Goal: Information Seeking & Learning: Check status

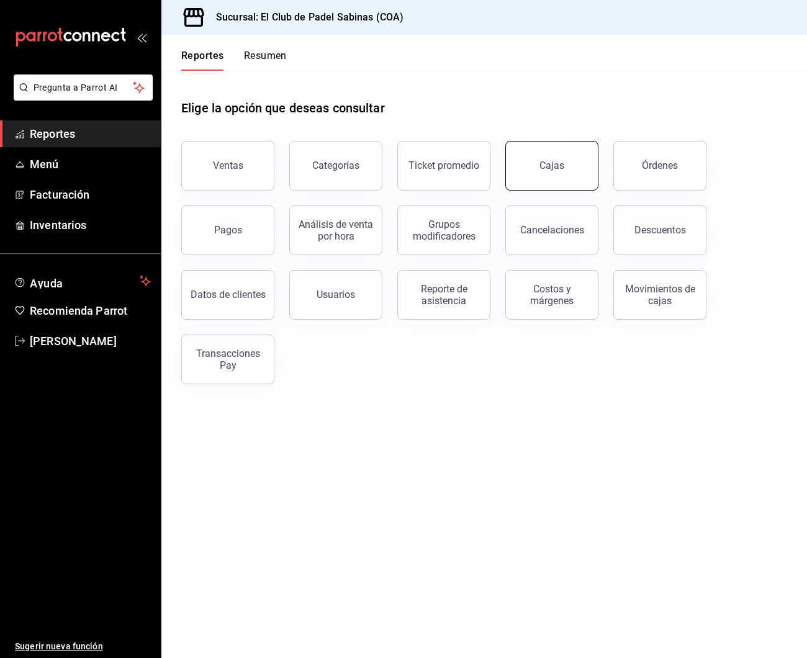
click at [540, 168] on link "Cajas" at bounding box center [551, 166] width 93 height 50
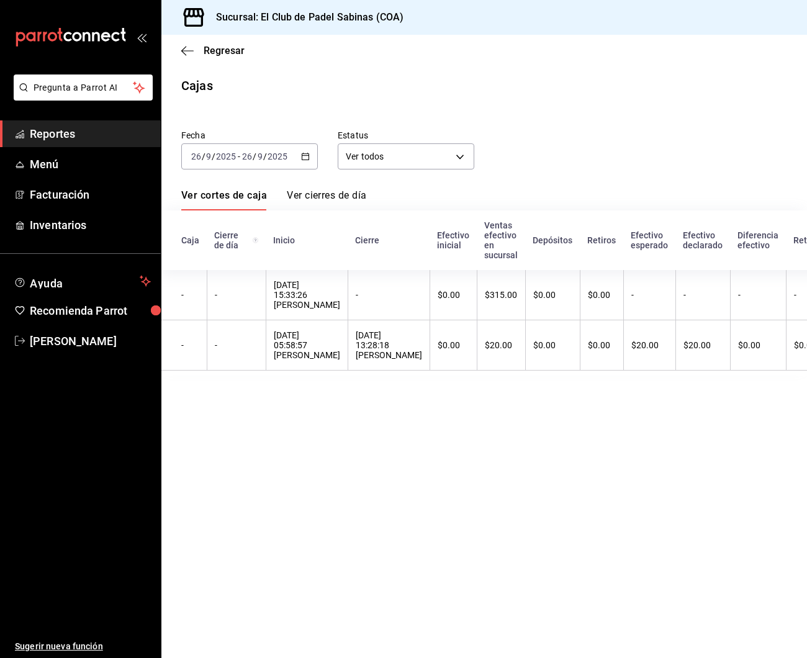
click at [176, 52] on div "Regresar" at bounding box center [483, 51] width 645 height 32
click at [191, 48] on icon "button" at bounding box center [187, 50] width 12 height 11
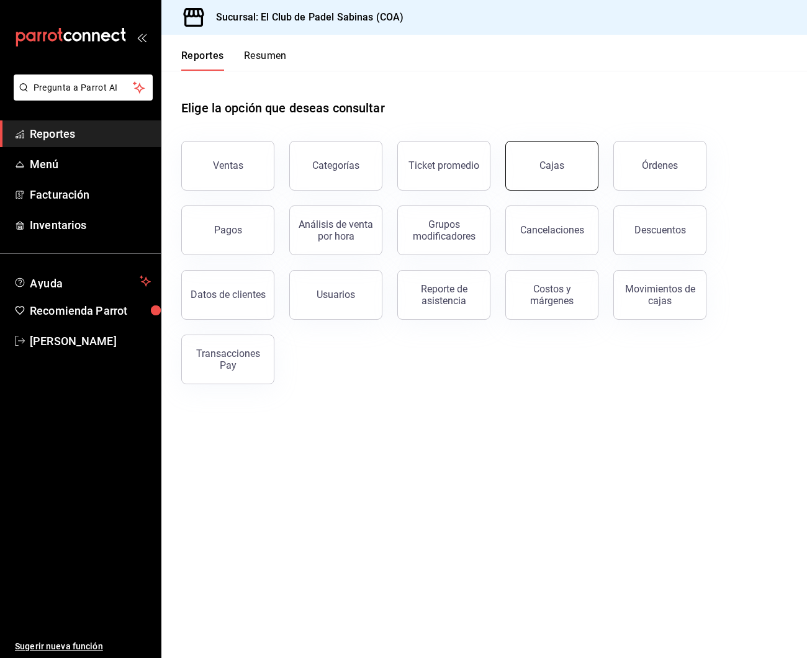
click at [529, 173] on link "Cajas" at bounding box center [551, 166] width 93 height 50
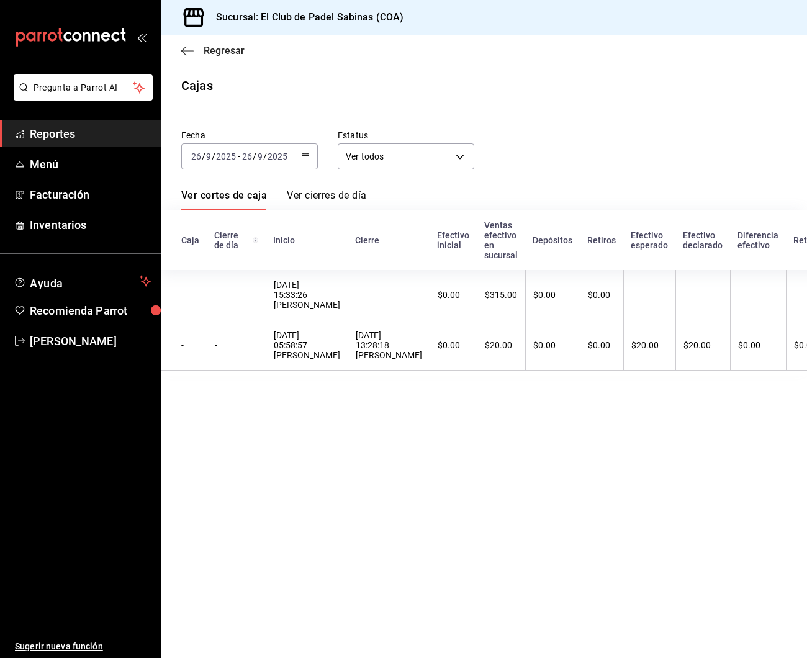
click at [194, 49] on span "Regresar" at bounding box center [212, 51] width 63 height 12
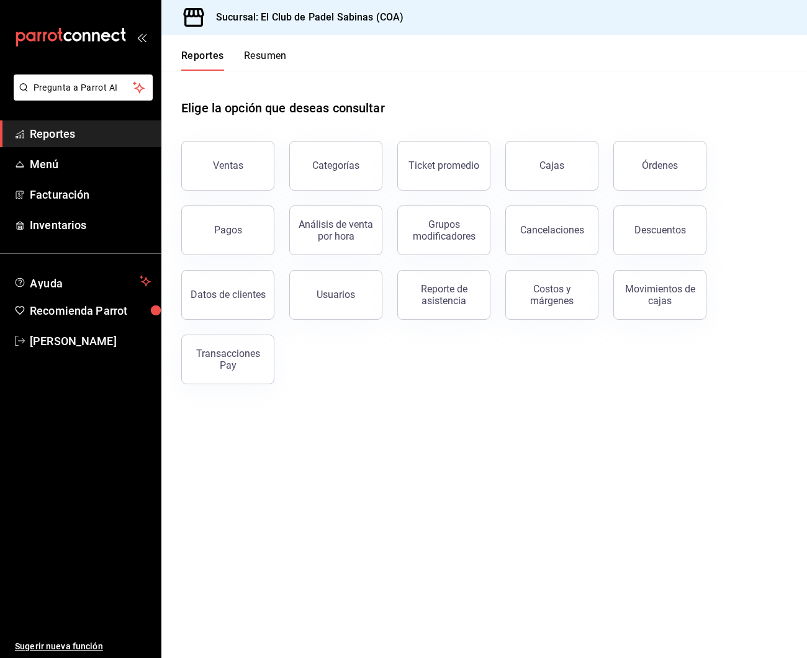
click at [262, 56] on button "Resumen" at bounding box center [265, 60] width 43 height 21
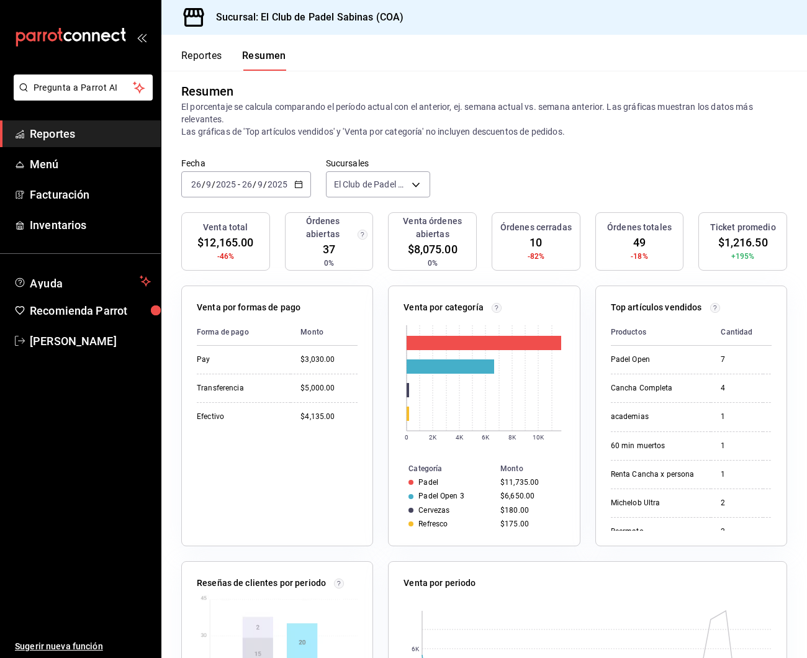
scroll to position [9, 0]
drag, startPoint x: 511, startPoint y: 1, endPoint x: 382, endPoint y: 293, distance: 319.6
click at [460, 56] on div "Sucursal: El Club de [PERSON_NAME] (COA) Reportes Resumen Resumen El porcentaje…" at bounding box center [483, 329] width 645 height 658
click at [549, 122] on p "El porcentaje se calcula comparando el período actual con el anterior, ej. sema…" at bounding box center [484, 118] width 606 height 37
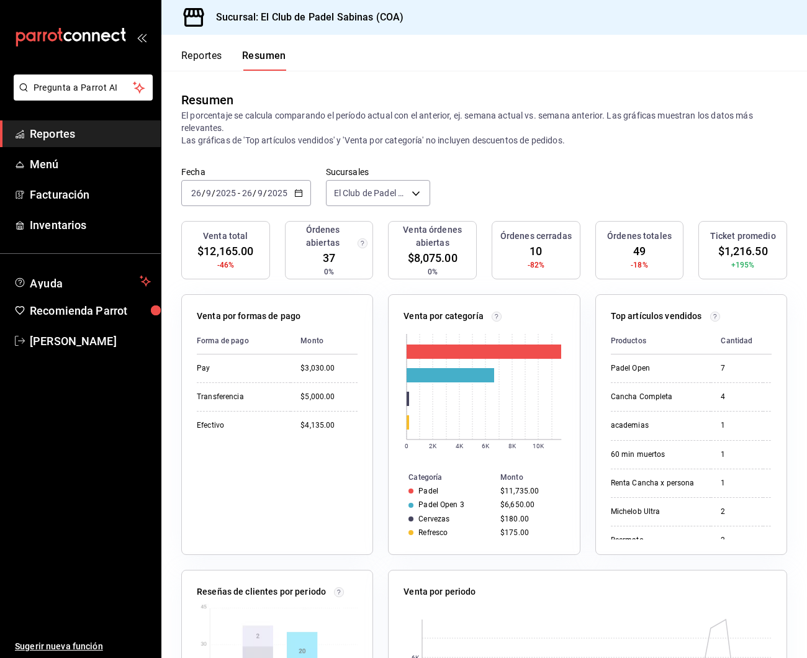
scroll to position [0, 0]
click at [200, 58] on button "Reportes" at bounding box center [201, 60] width 41 height 21
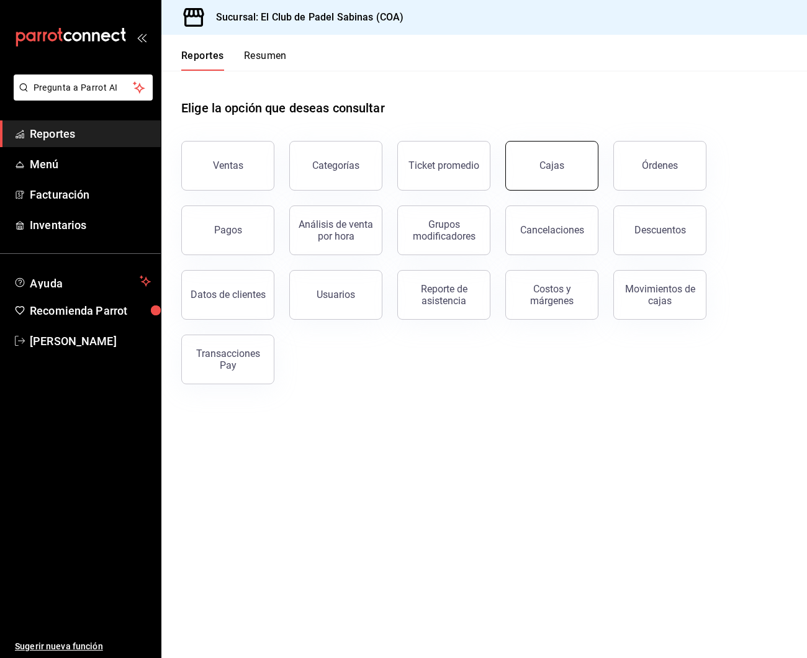
click at [557, 148] on link "Cajas" at bounding box center [551, 166] width 93 height 50
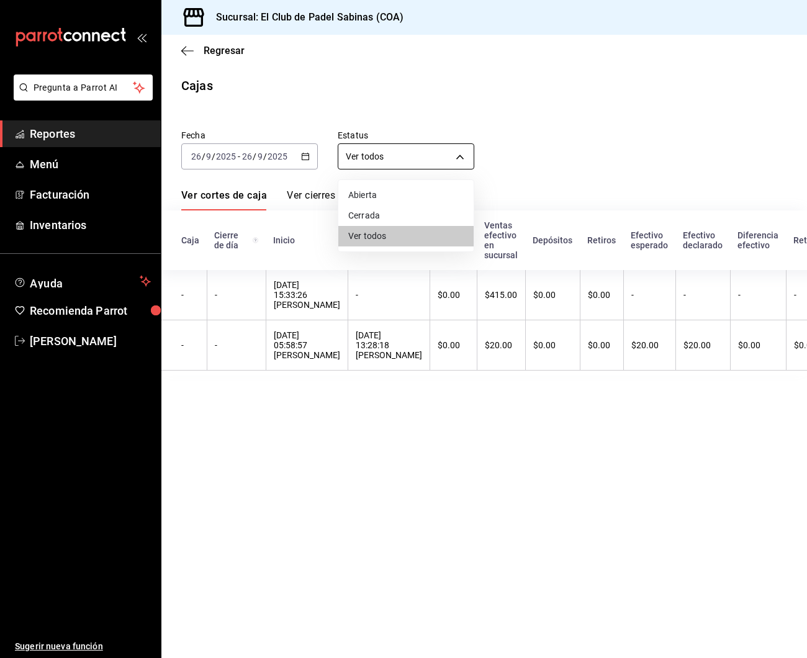
click at [433, 152] on body "Pregunta a Parrot AI Reportes Menú Facturación Inventarios Ayuda Recomienda Par…" at bounding box center [403, 329] width 807 height 658
click at [359, 191] on li "Abierta" at bounding box center [405, 195] width 135 height 20
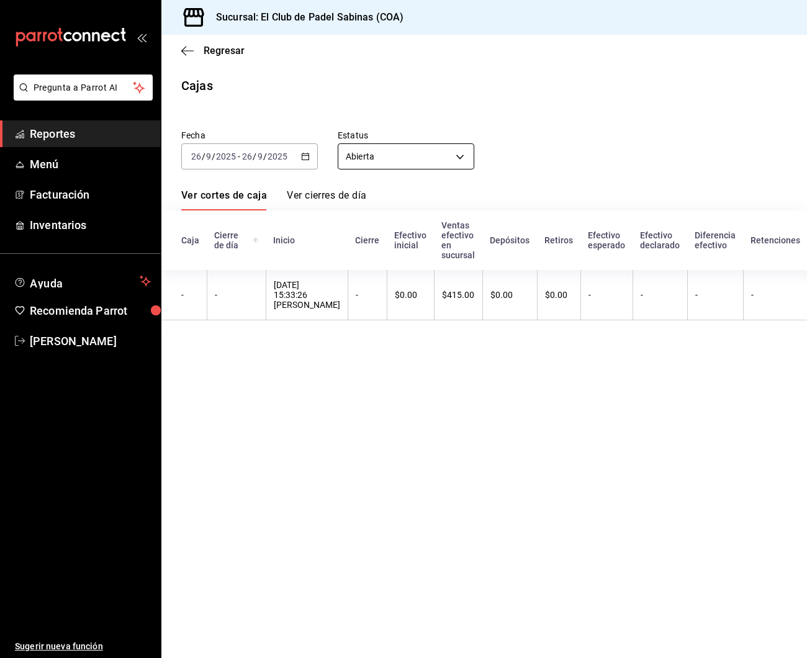
click at [430, 161] on body "Pregunta a Parrot AI Reportes Menú Facturación Inventarios Ayuda Recomienda Par…" at bounding box center [403, 329] width 807 height 658
click at [402, 210] on li "Cerrada" at bounding box center [405, 215] width 135 height 20
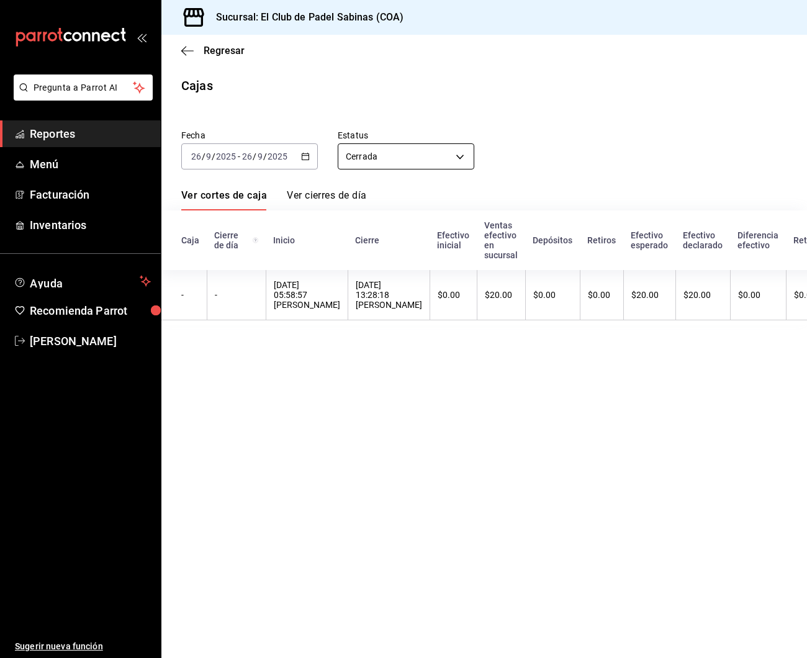
click at [397, 164] on body "Pregunta a Parrot AI Reportes Menú Facturación Inventarios Ayuda Recomienda Par…" at bounding box center [403, 329] width 807 height 658
click at [361, 235] on li "Ver todos" at bounding box center [405, 236] width 135 height 20
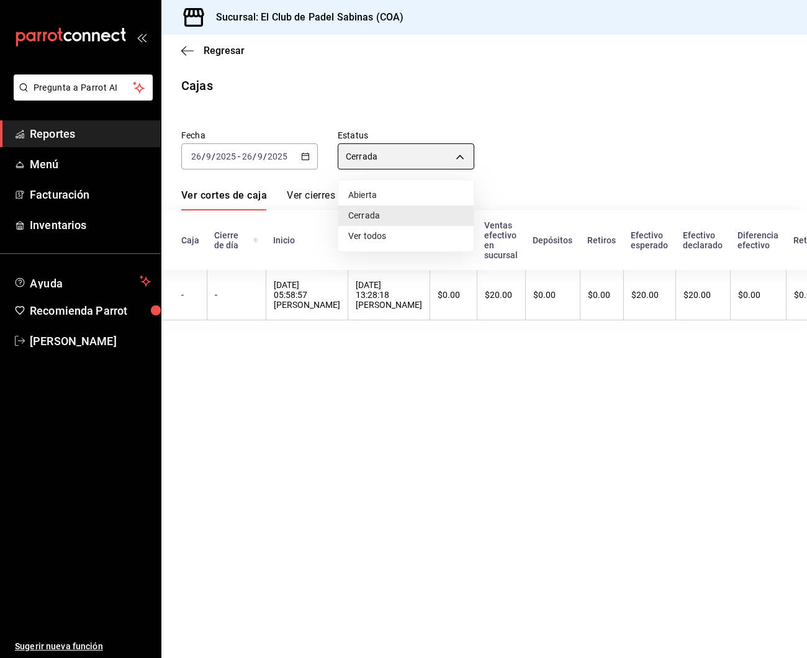
type input "ALL"
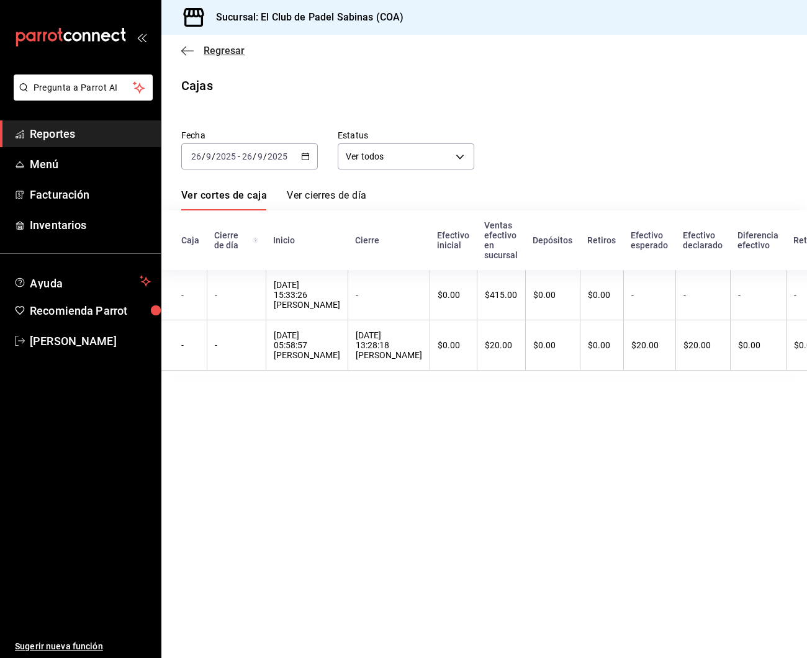
click at [212, 55] on span "Regresar" at bounding box center [224, 51] width 41 height 12
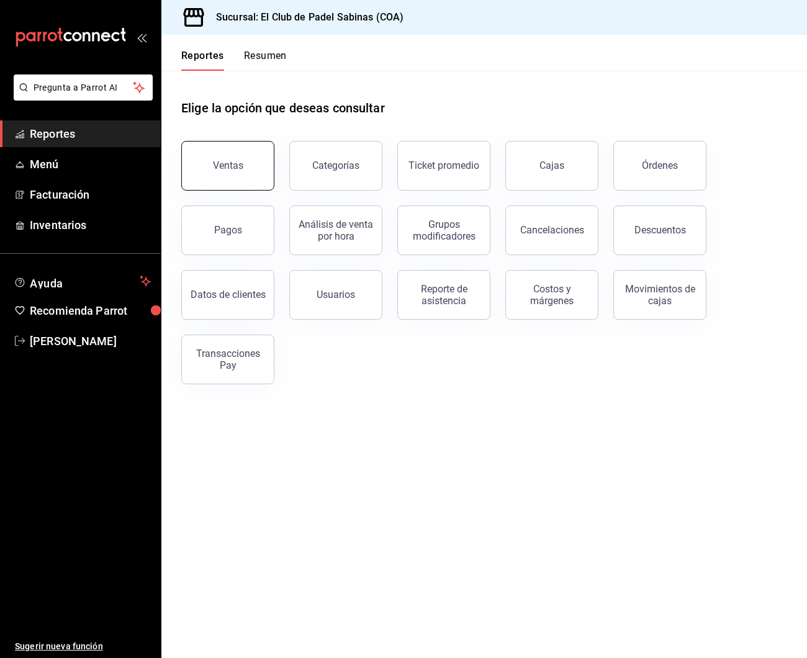
click at [197, 163] on button "Ventas" at bounding box center [227, 166] width 93 height 50
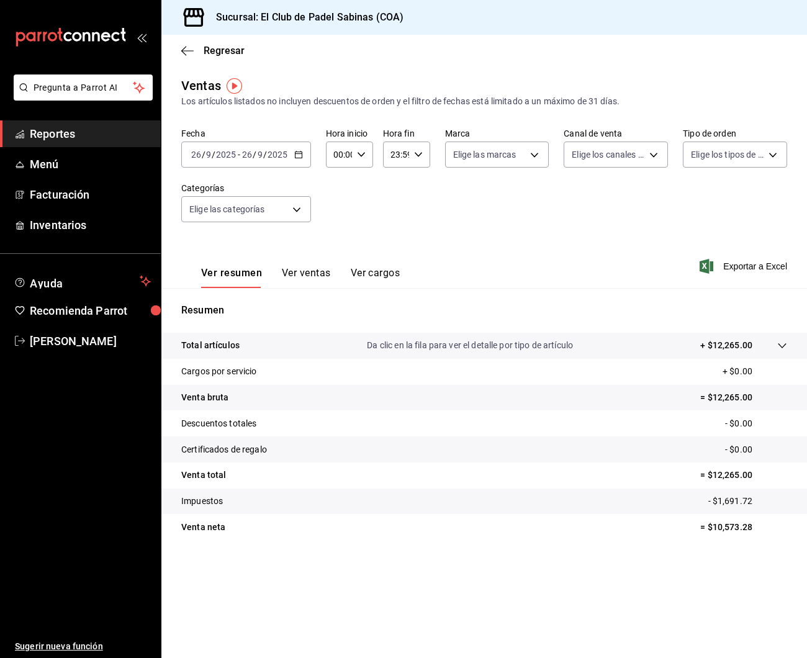
click at [308, 274] on button "Ver ventas" at bounding box center [306, 277] width 49 height 21
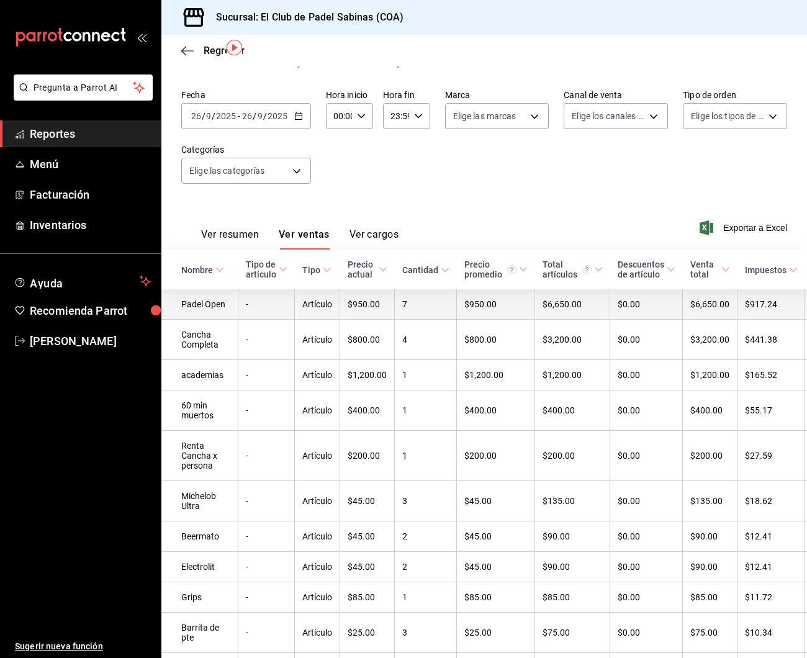
scroll to position [17, 0]
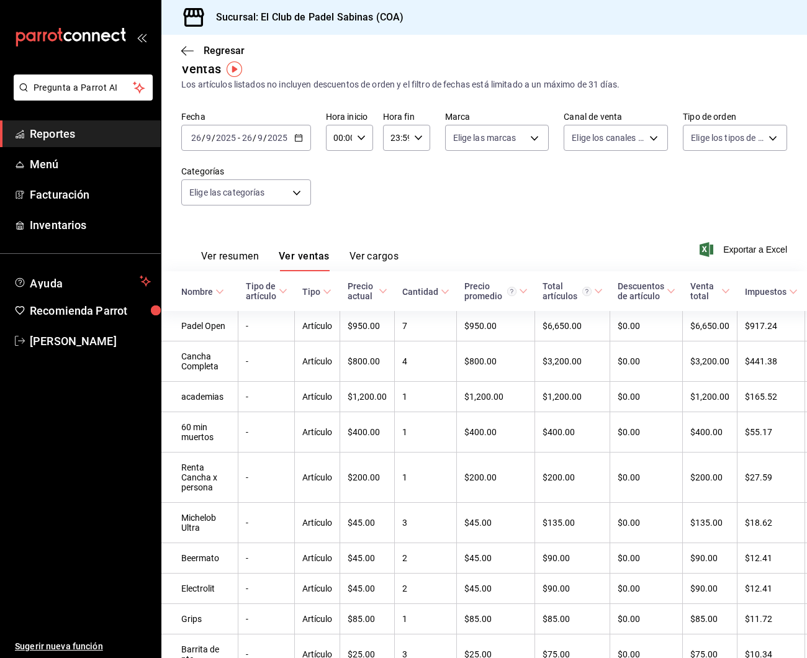
click at [362, 140] on icon "button" at bounding box center [361, 137] width 9 height 9
click at [336, 220] on div "15" at bounding box center [337, 223] width 24 height 30
click at [336, 230] on span "15" at bounding box center [337, 225] width 4 height 10
type input "15:00"
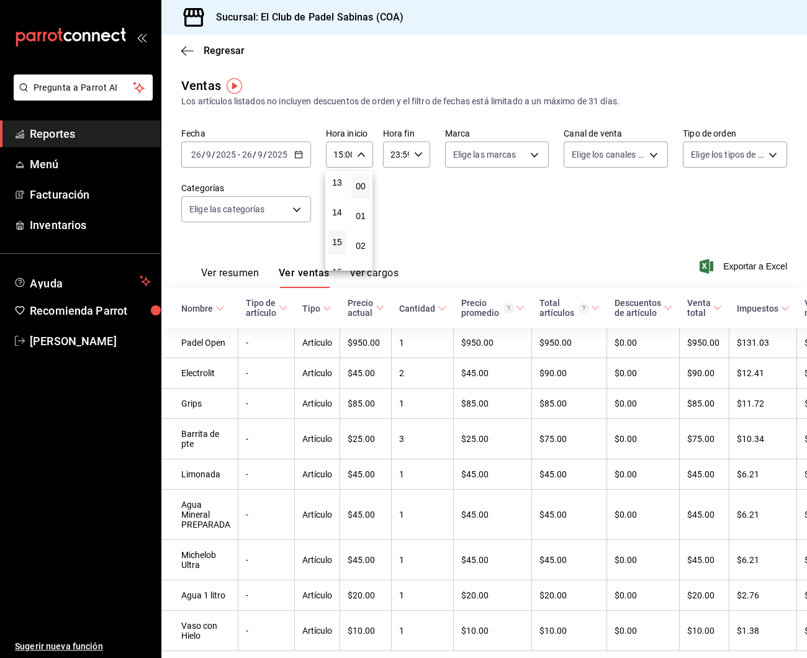
click at [505, 230] on div at bounding box center [403, 329] width 807 height 658
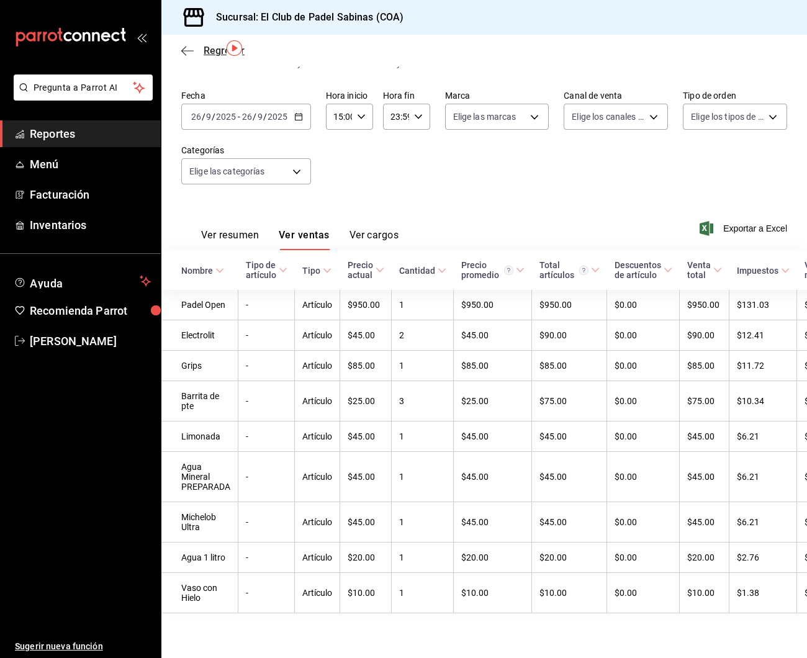
click at [209, 46] on span "Regresar" at bounding box center [224, 51] width 41 height 12
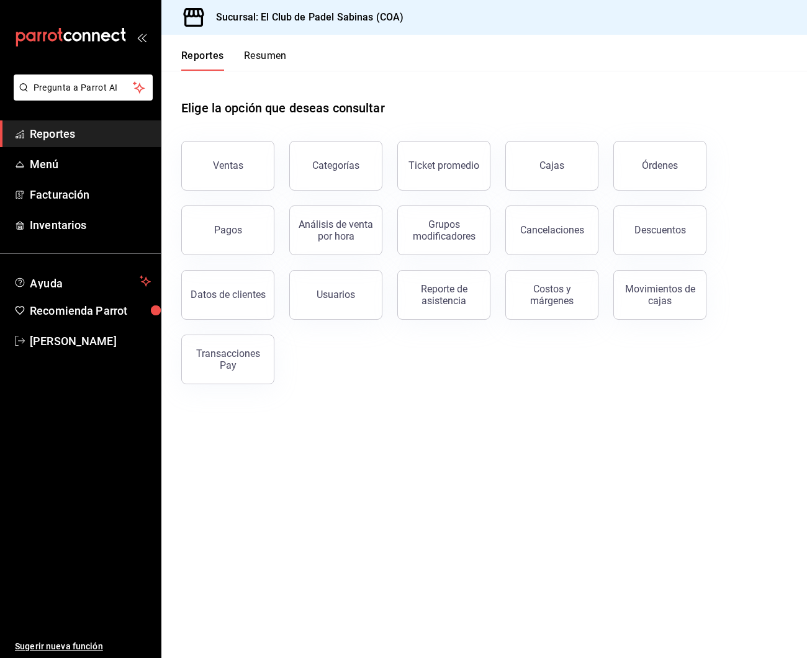
click at [271, 61] on button "Resumen" at bounding box center [265, 60] width 43 height 21
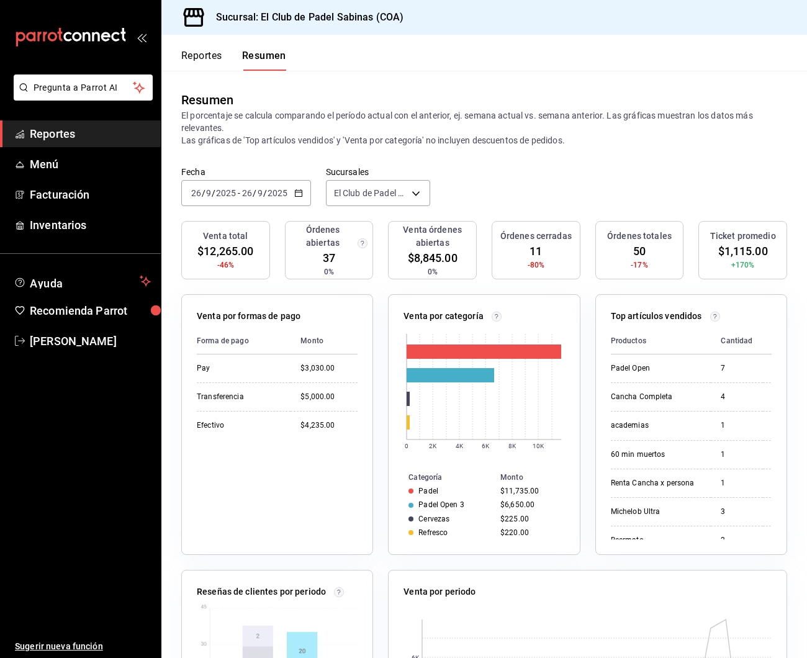
click at [189, 58] on button "Reportes" at bounding box center [201, 60] width 41 height 21
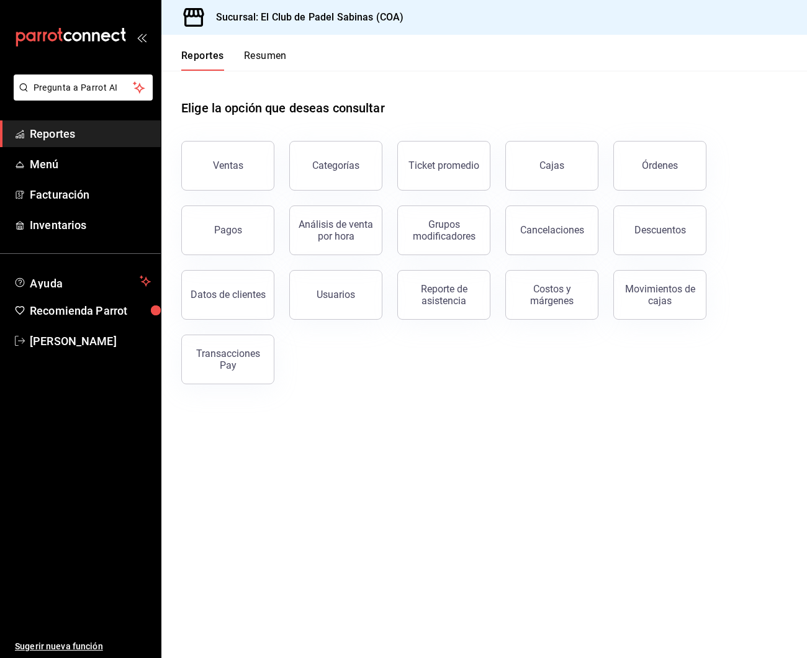
click at [264, 58] on button "Resumen" at bounding box center [265, 60] width 43 height 21
